Goal: Task Accomplishment & Management: Manage account settings

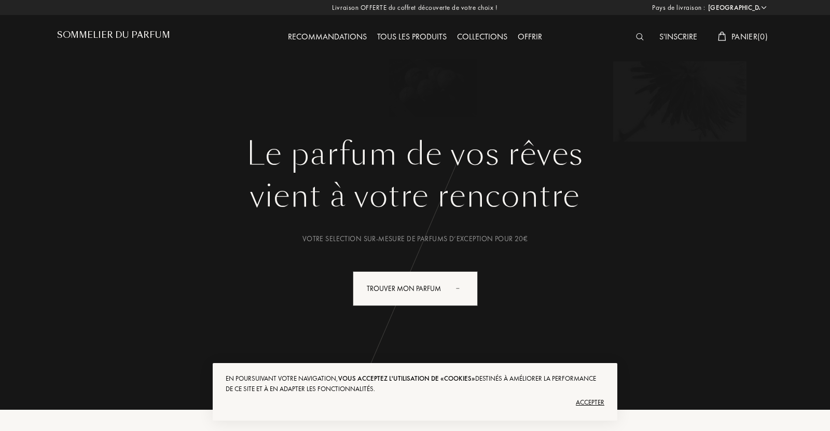
select select "FR"
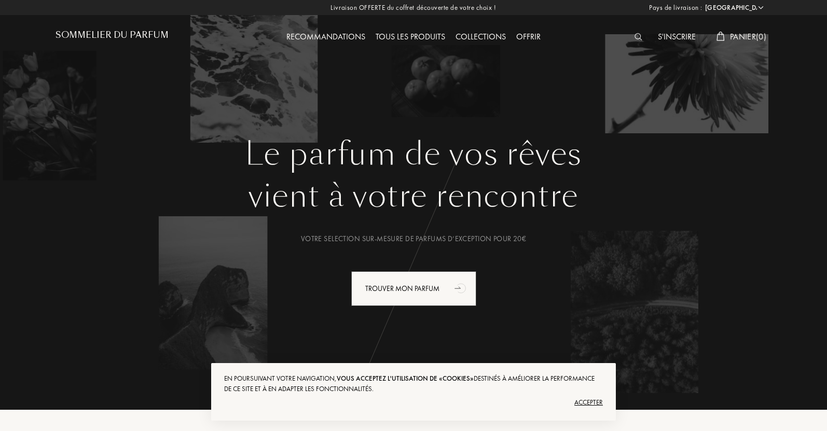
click at [667, 36] on div "S'inscrire" at bounding box center [677, 37] width 48 height 13
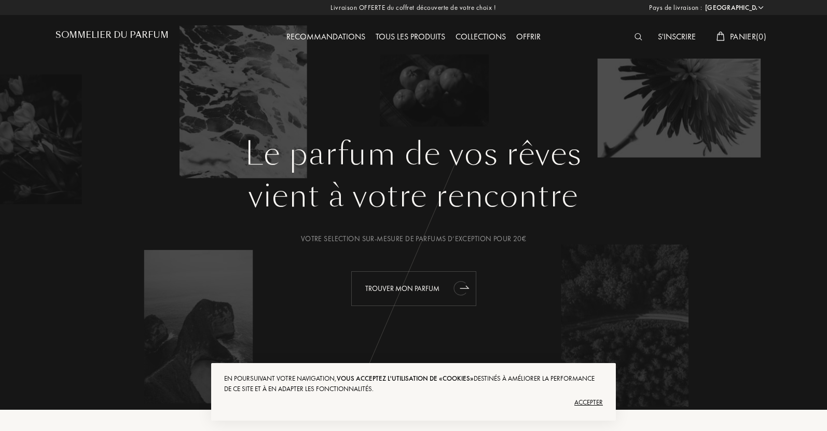
click at [461, 285] on icon "animation" at bounding box center [459, 288] width 12 height 14
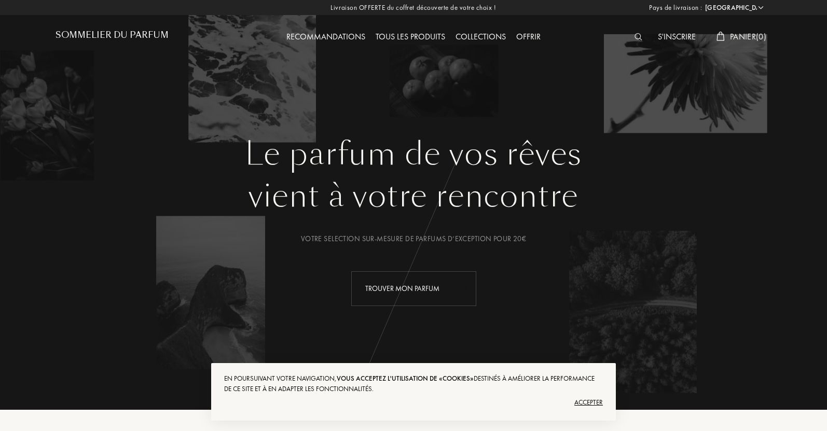
click at [634, 35] on img at bounding box center [638, 36] width 8 height 7
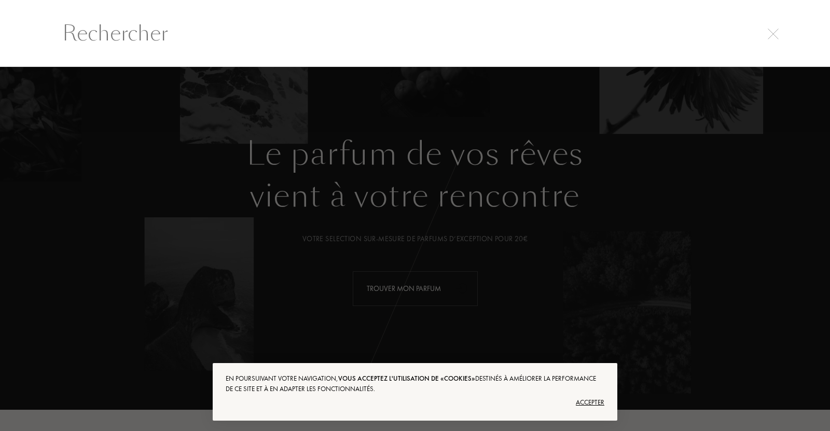
click at [447, 45] on input "text" at bounding box center [414, 33] width 747 height 31
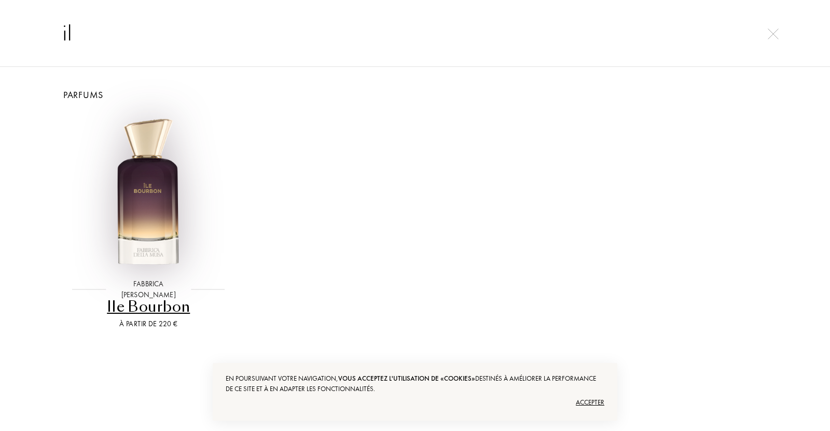
type input "il"
click at [141, 239] on img at bounding box center [148, 193] width 160 height 160
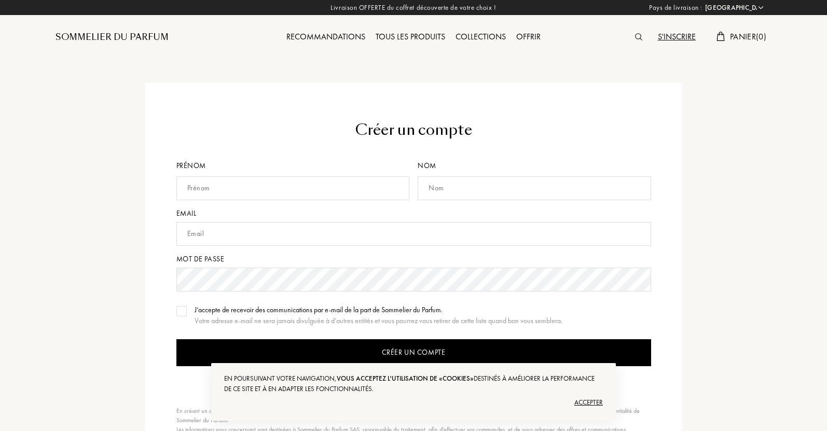
select select "FR"
click at [201, 53] on div "Sommelier du Parfum" at bounding box center [145, 28] width 179 height 57
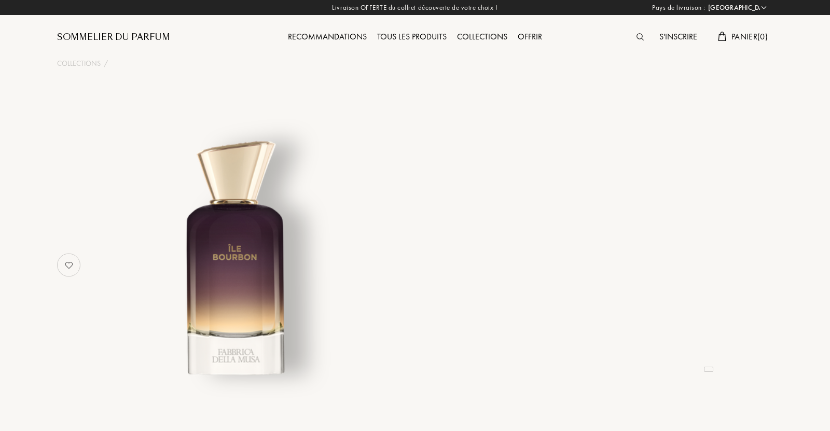
select select "FR"
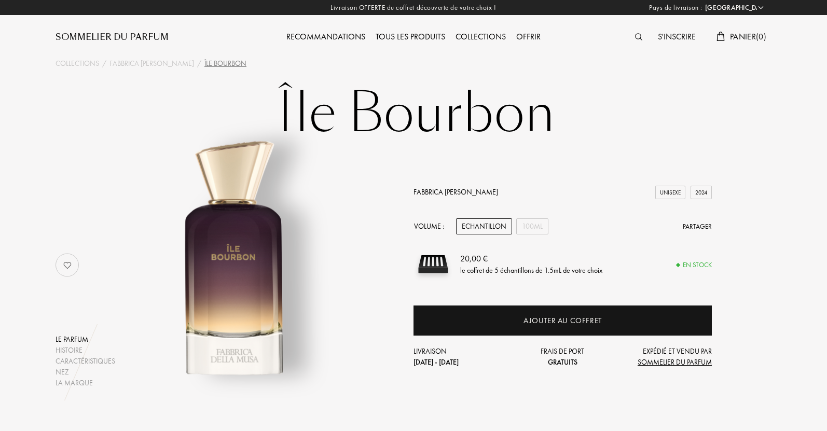
click at [63, 266] on img at bounding box center [67, 265] width 21 height 21
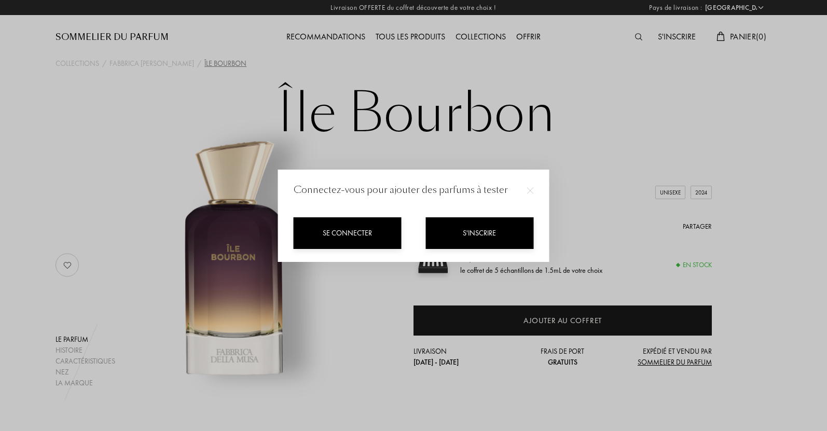
click at [369, 234] on div "Se connecter" at bounding box center [348, 233] width 108 height 32
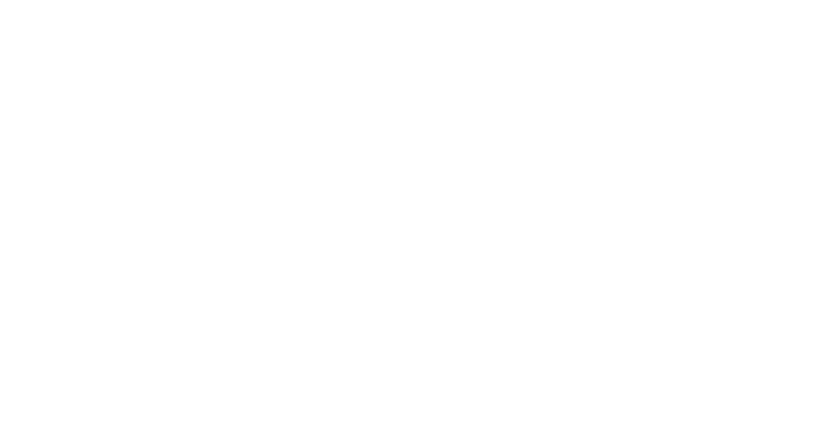
select select "FR"
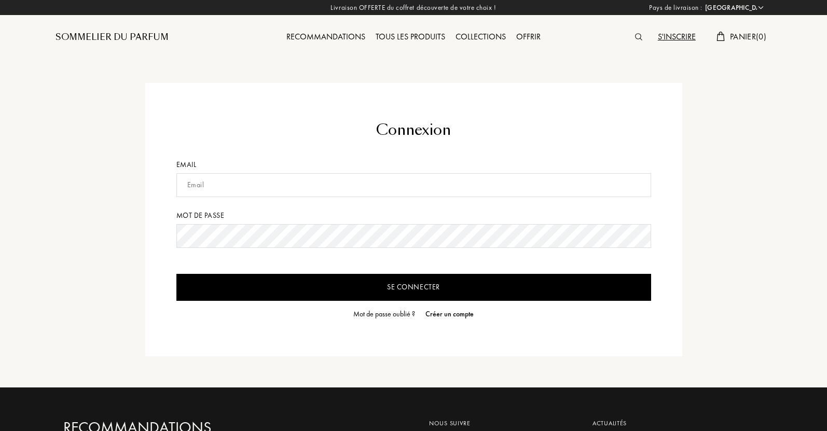
click at [353, 183] on input "text" at bounding box center [413, 185] width 475 height 24
type input "[EMAIL_ADDRESS][DOMAIN_NAME]"
click at [436, 315] on div "Créer un compte" at bounding box center [449, 314] width 48 height 11
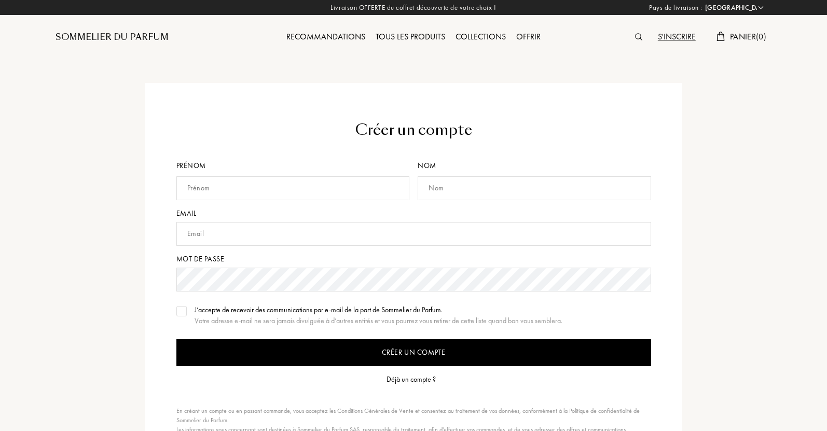
select select "FR"
click at [201, 185] on input "text" at bounding box center [292, 188] width 233 height 24
type input "[PERSON_NAME]"
type input "PEGURRI"
type input "[EMAIL_ADDRESS][DOMAIN_NAME]"
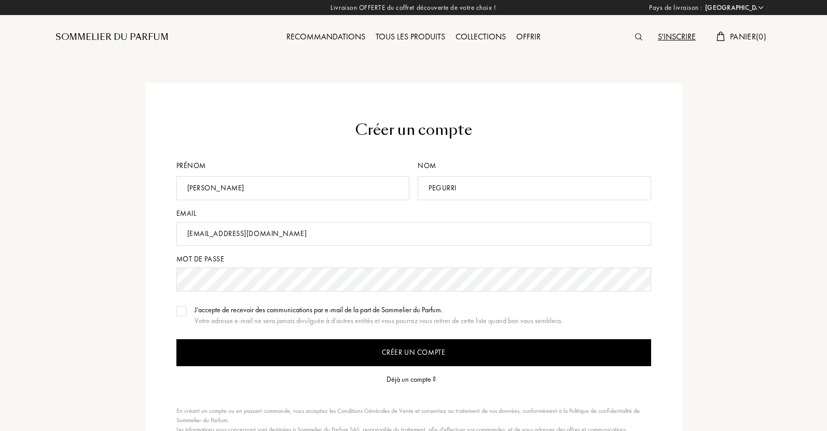
click at [406, 378] on div "Déjà un compte ?" at bounding box center [410, 379] width 49 height 11
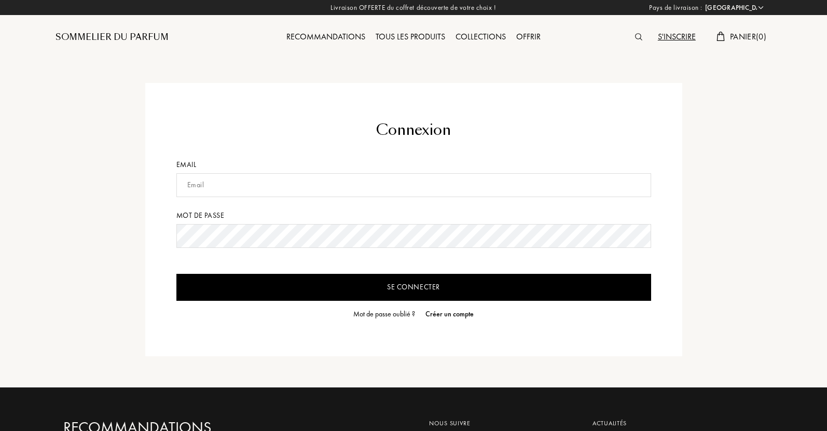
select select "FR"
click at [340, 189] on input "text" at bounding box center [413, 185] width 475 height 24
type input "[EMAIL_ADDRESS][DOMAIN_NAME]"
click at [442, 311] on div "Créer un compte" at bounding box center [449, 314] width 48 height 11
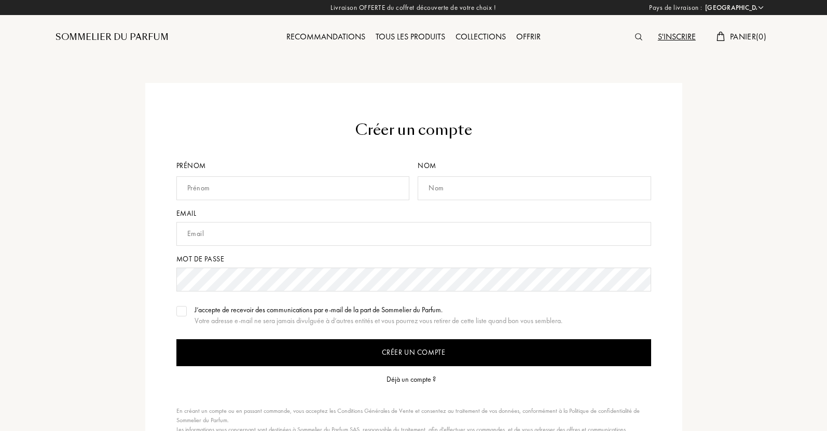
select select "FR"
click at [314, 190] on input "text" at bounding box center [292, 188] width 233 height 24
type input "PATRICK"
type input "PEGURRI"
type input "[EMAIL_ADDRESS][DOMAIN_NAME]"
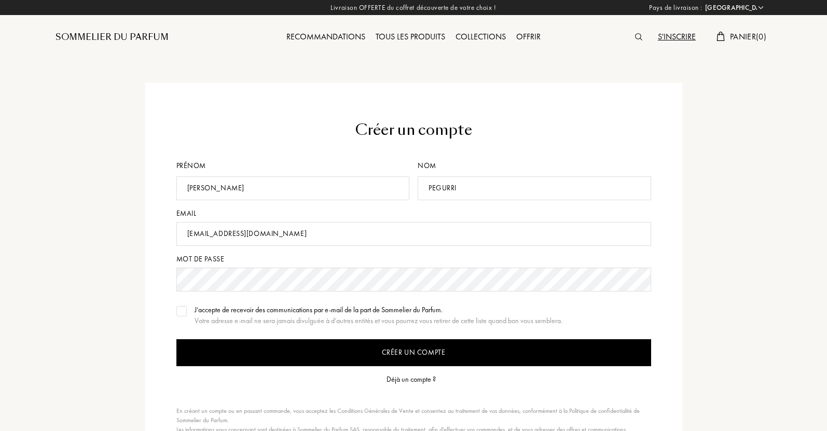
click at [178, 309] on img at bounding box center [181, 311] width 7 height 5
click at [399, 361] on input "Créer un compte" at bounding box center [413, 352] width 475 height 27
click at [406, 350] on input "Créer un compte" at bounding box center [413, 352] width 475 height 27
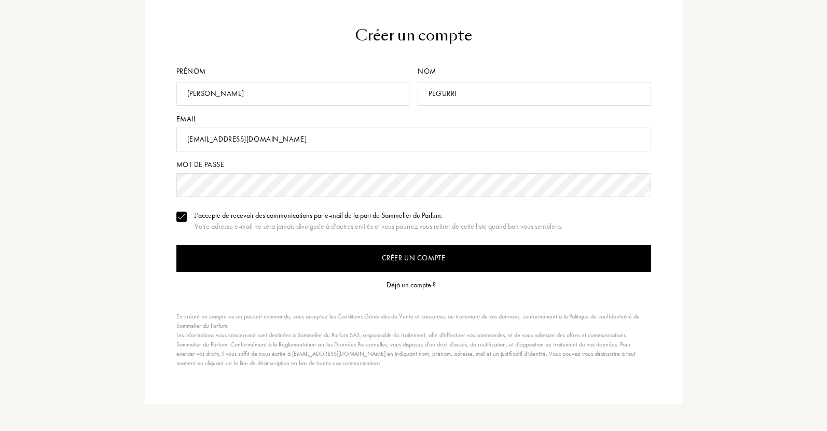
scroll to position [75, 0]
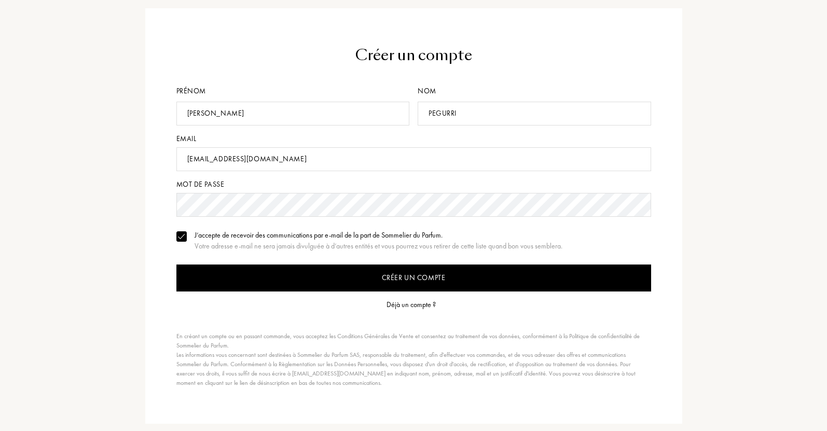
click at [400, 284] on input "Créer un compte" at bounding box center [413, 278] width 475 height 27
click at [418, 302] on div "Déjà un compte ?" at bounding box center [410, 304] width 49 height 11
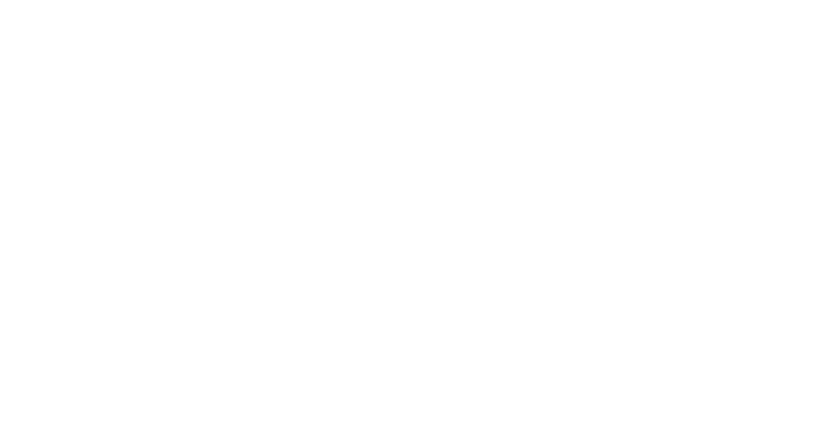
select select "FR"
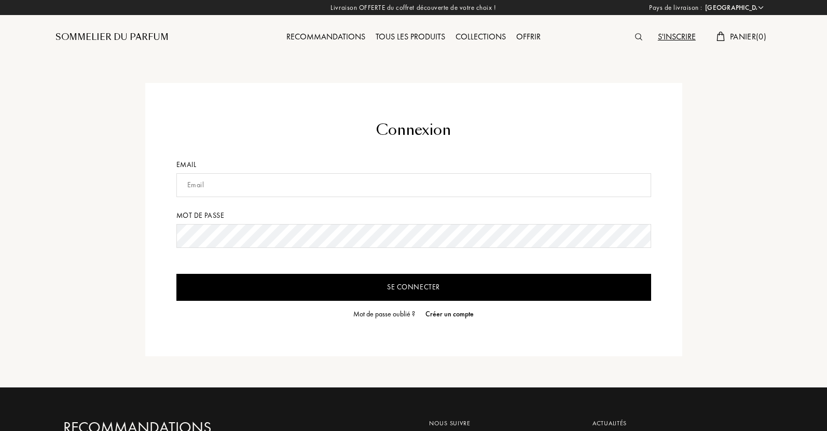
click at [302, 193] on input "text" at bounding box center [413, 185] width 475 height 24
type input "[EMAIL_ADDRESS][DOMAIN_NAME]"
click at [387, 315] on div "Mot de passe oublié ?" at bounding box center [384, 314] width 62 height 11
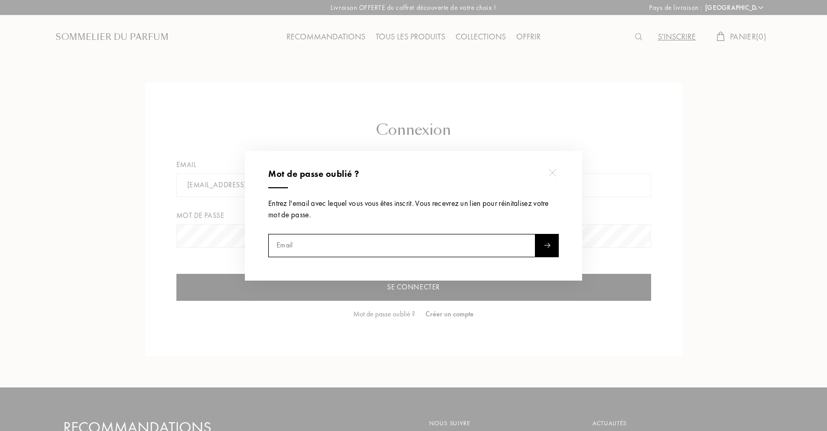
click at [367, 248] on input "text" at bounding box center [401, 244] width 267 height 23
type input "[EMAIL_ADDRESS][DOMAIN_NAME]"
click at [551, 242] on div at bounding box center [546, 244] width 23 height 23
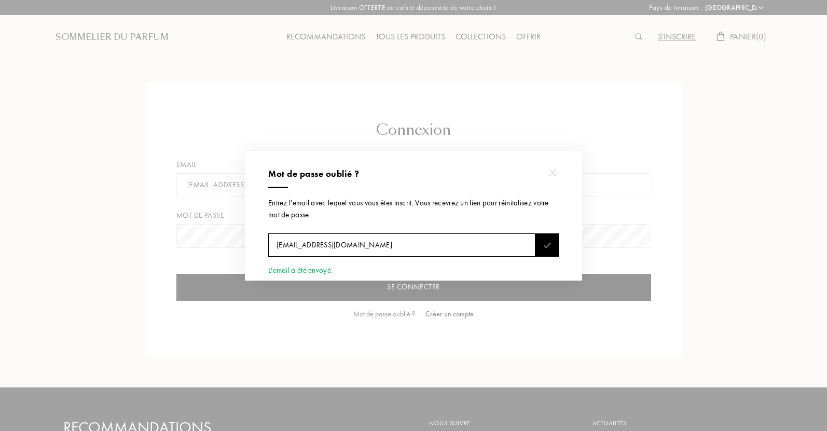
click at [550, 174] on img at bounding box center [552, 173] width 8 height 8
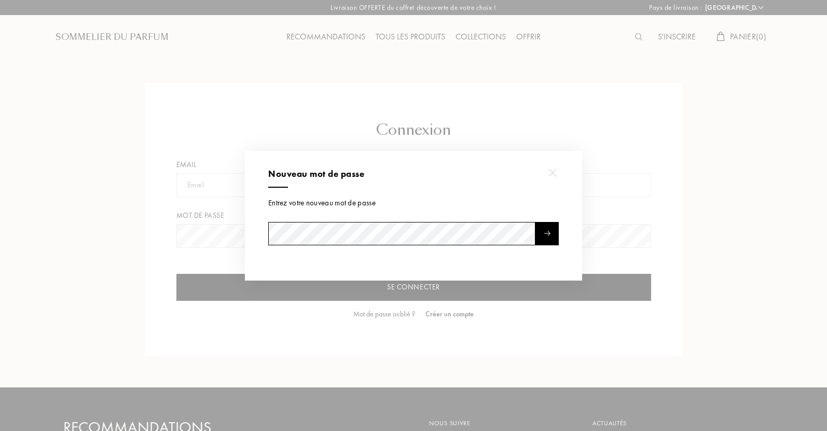
select select "FR"
click at [545, 236] on div at bounding box center [546, 233] width 23 height 23
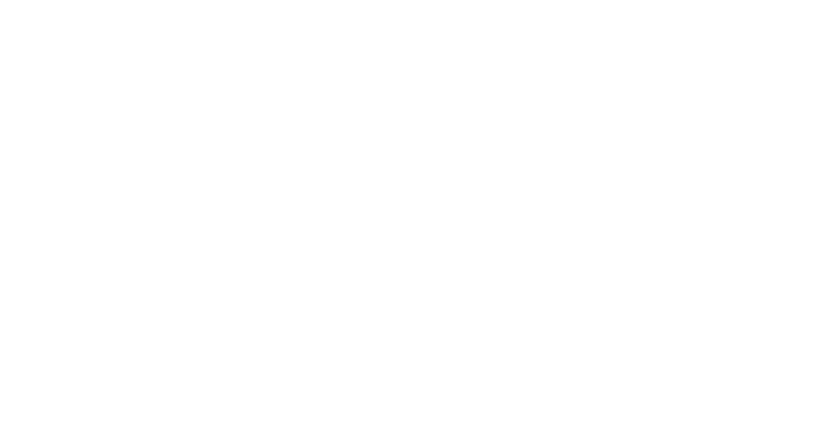
select select "FR"
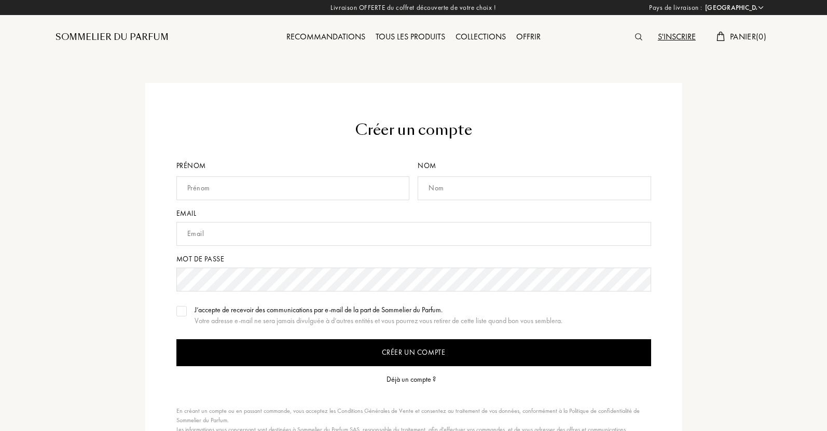
click at [332, 186] on input "text" at bounding box center [292, 188] width 233 height 24
click at [290, 187] on input "text" at bounding box center [292, 188] width 233 height 24
type input "PATRICK"
type input "PEGURRI"
type input "[EMAIL_ADDRESS][DOMAIN_NAME]"
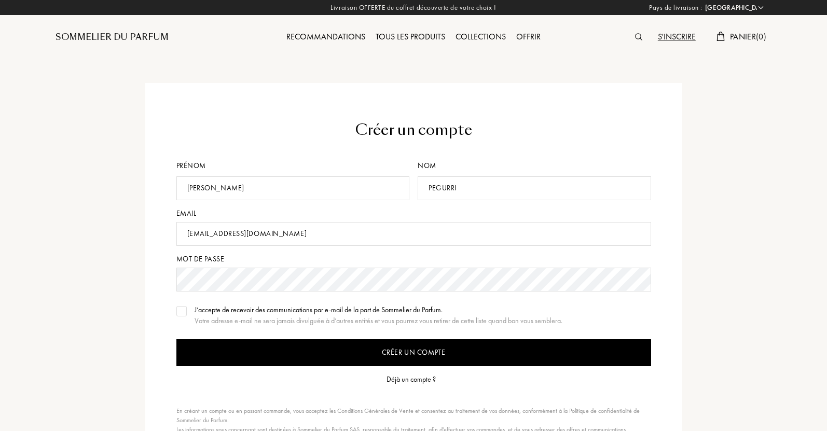
click at [176, 314] on div at bounding box center [181, 311] width 10 height 10
click at [425, 359] on input "Créer un compte" at bounding box center [413, 352] width 475 height 27
click at [422, 381] on div "Déjà un compte ?" at bounding box center [410, 379] width 49 height 11
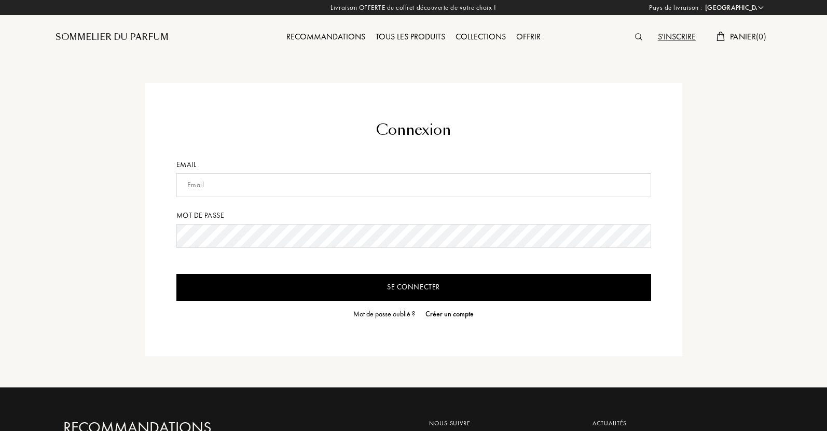
select select "FR"
click at [393, 186] on input "text" at bounding box center [413, 185] width 475 height 24
type input "[EMAIL_ADDRESS][DOMAIN_NAME]"
click at [401, 288] on input "Se connecter" at bounding box center [413, 287] width 475 height 27
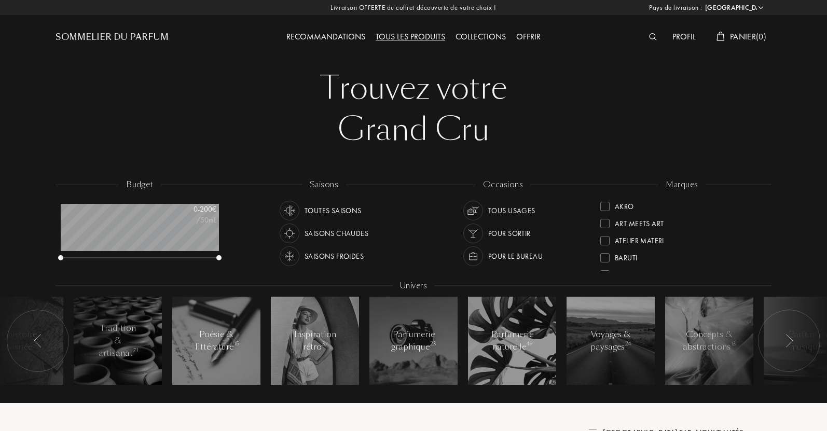
select select "FR"
click at [686, 36] on div "Profil" at bounding box center [684, 37] width 34 height 13
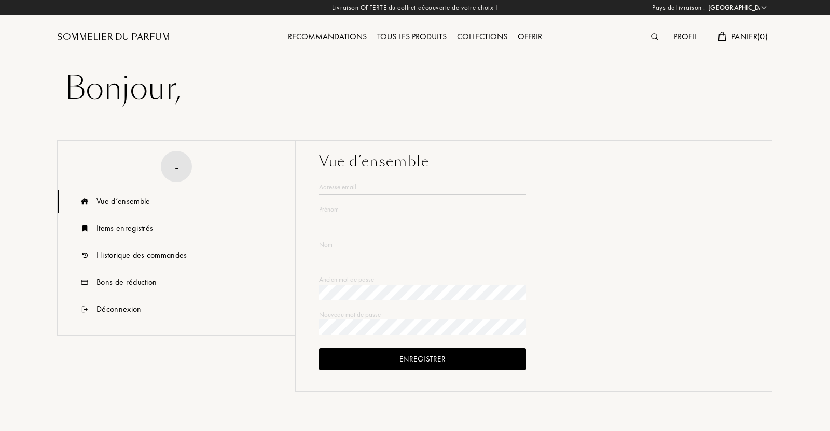
select select "FR"
type input "[PERSON_NAME]"
type input "Pegurri"
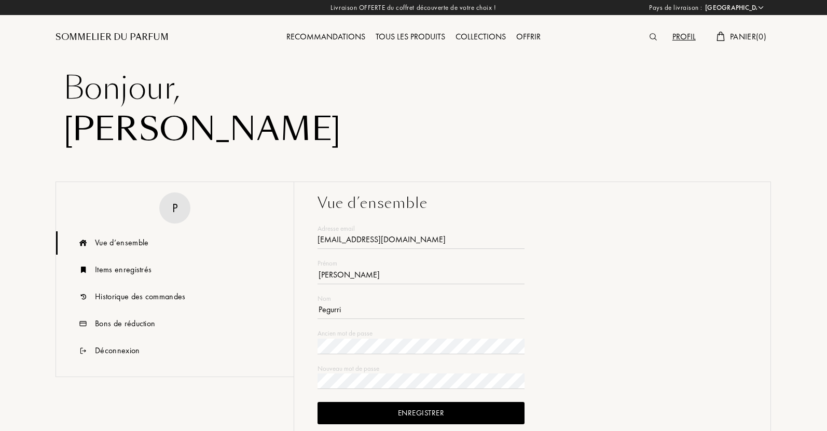
type input "[EMAIL_ADDRESS][DOMAIN_NAME]"
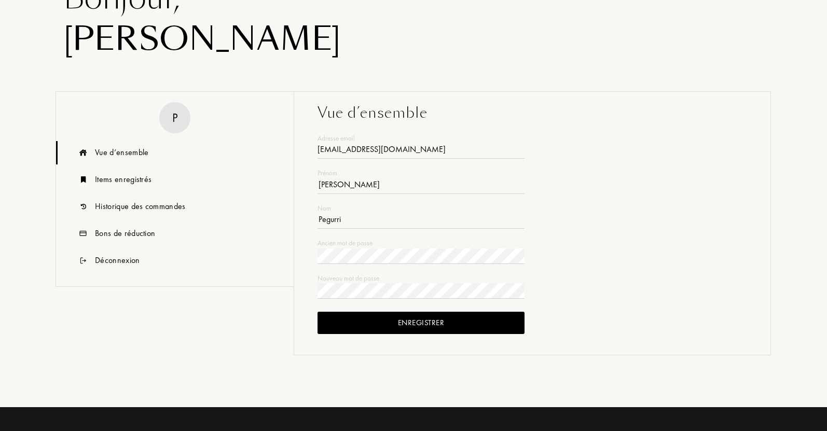
scroll to position [104, 0]
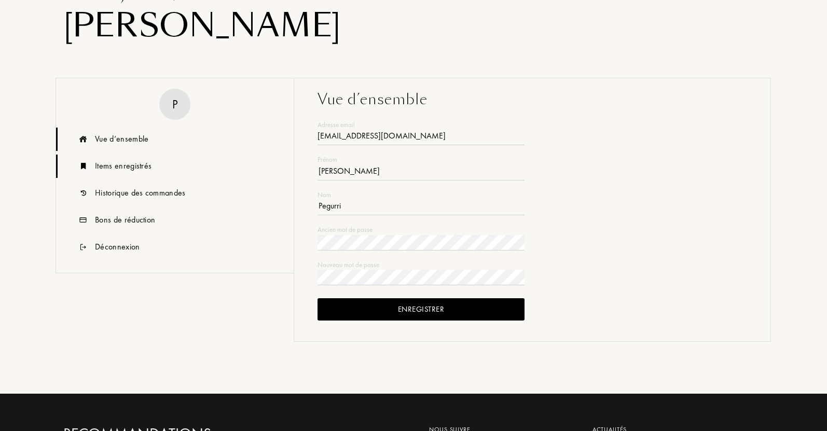
click at [149, 166] on div "Items enregistrés" at bounding box center [123, 166] width 57 height 12
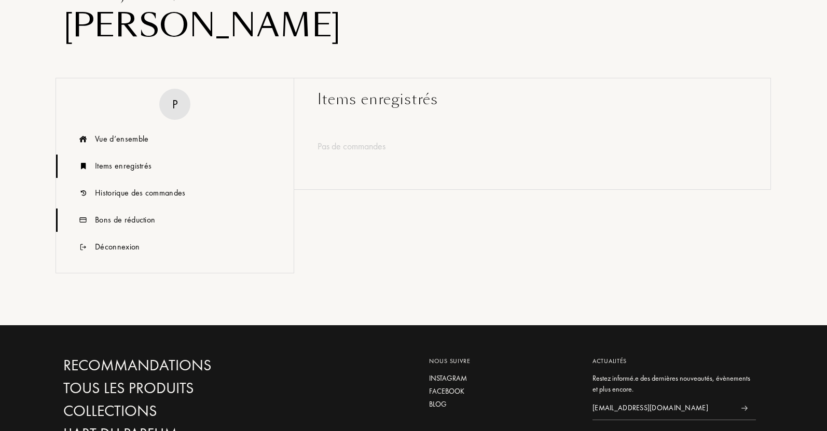
click at [137, 217] on div "Bons de réduction" at bounding box center [125, 220] width 60 height 12
